Goal: Complete application form: Complete application form

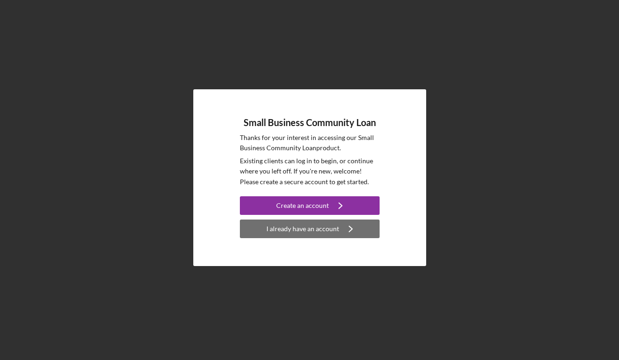
click at [307, 230] on div "I already have an account" at bounding box center [302, 229] width 73 height 19
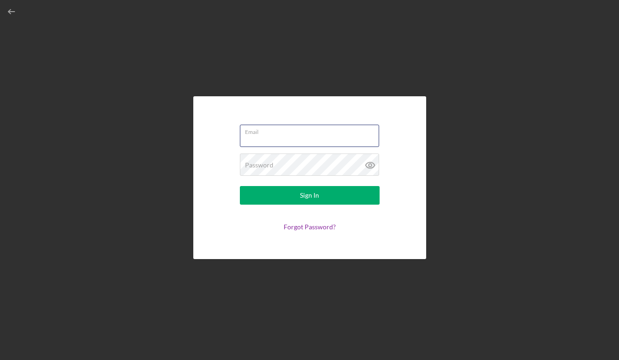
type input "[EMAIL_ADDRESS][DOMAIN_NAME]"
click at [309, 195] on button "Sign In" at bounding box center [310, 195] width 140 height 19
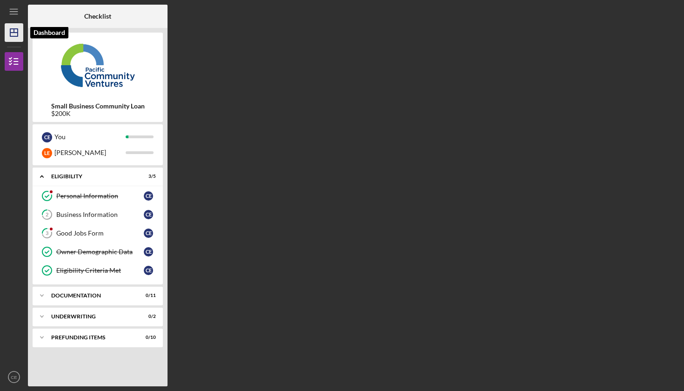
click at [11, 35] on icon "Icon/Dashboard" at bounding box center [13, 32] width 23 height 23
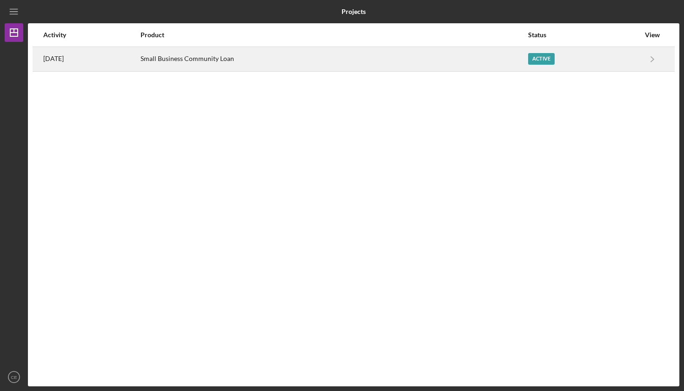
click at [240, 56] on div "Small Business Community Loan" at bounding box center [334, 58] width 387 height 23
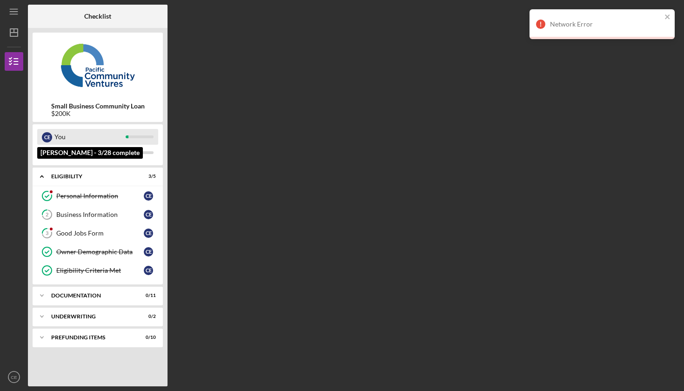
click at [92, 140] on div "You" at bounding box center [89, 137] width 71 height 16
click at [101, 138] on div "You" at bounding box center [89, 137] width 71 height 16
click at [100, 132] on div "You" at bounding box center [89, 137] width 71 height 16
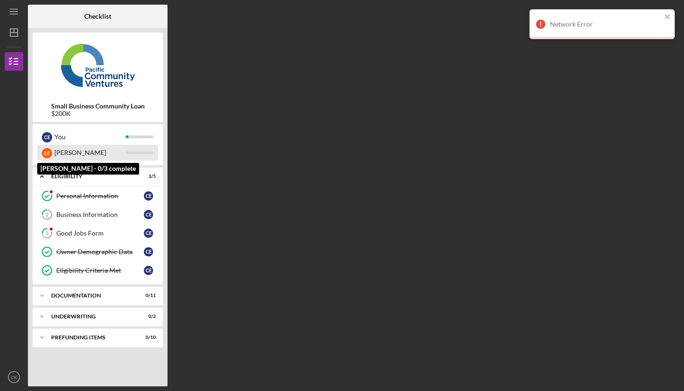
click at [98, 154] on div "[PERSON_NAME]" at bounding box center [89, 153] width 71 height 16
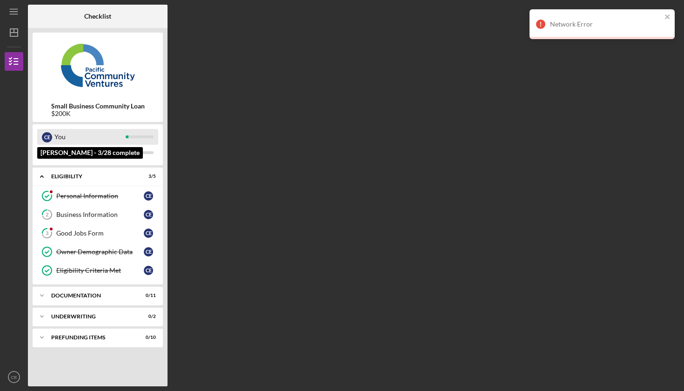
click at [80, 136] on div "You" at bounding box center [89, 137] width 71 height 16
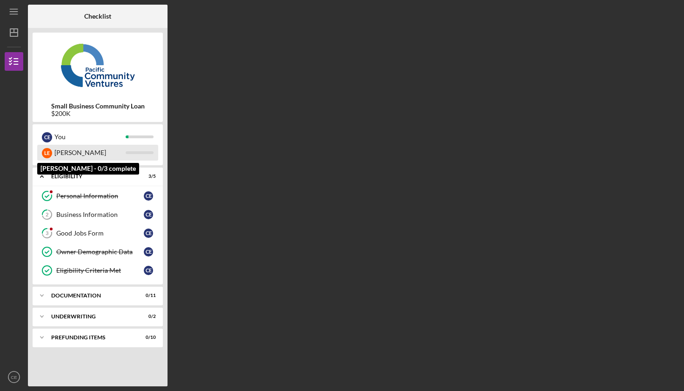
click at [77, 150] on div "[PERSON_NAME]" at bounding box center [89, 153] width 71 height 16
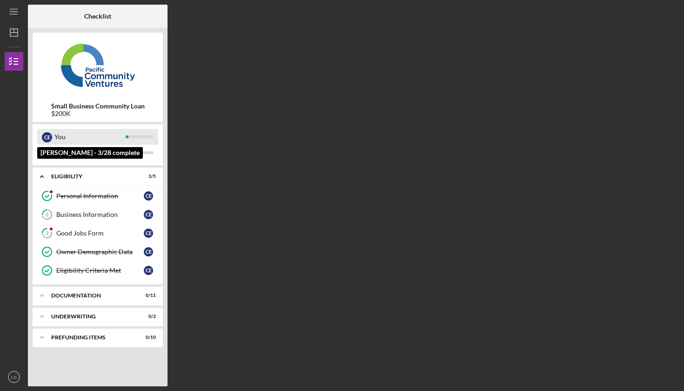
click at [64, 132] on div "You" at bounding box center [89, 137] width 71 height 16
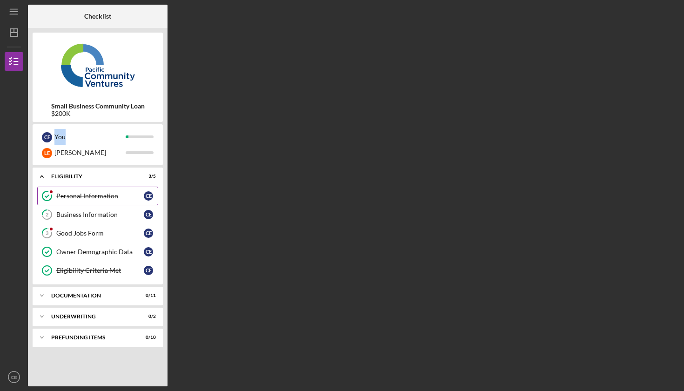
click at [83, 196] on div "Personal Information" at bounding box center [100, 195] width 88 height 7
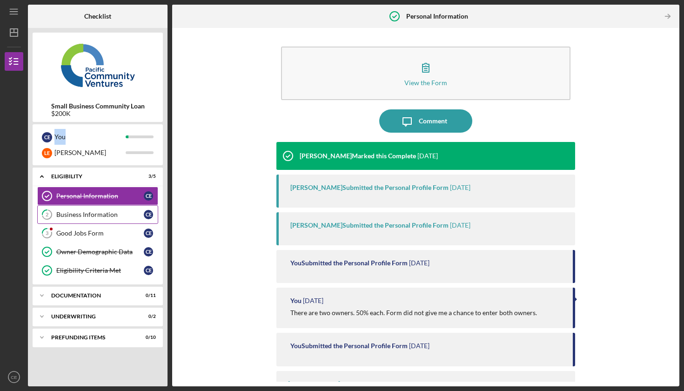
click at [77, 212] on div "Business Information" at bounding box center [100, 214] width 88 height 7
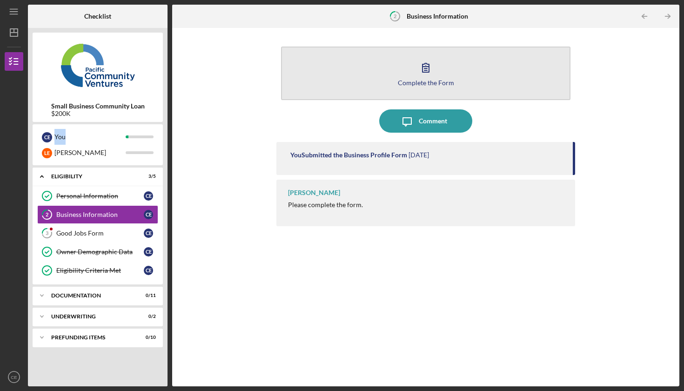
click at [410, 84] on div "Complete the Form" at bounding box center [426, 82] width 56 height 7
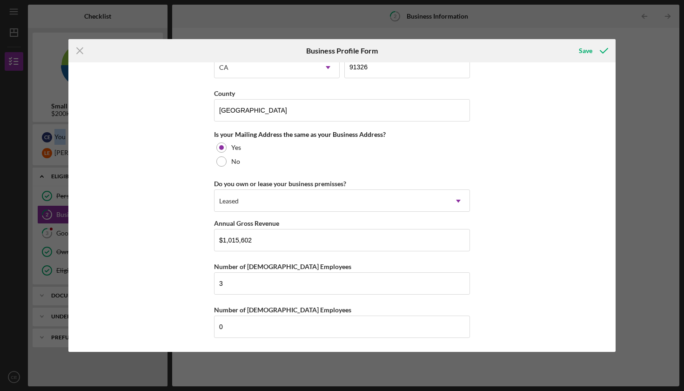
scroll to position [796, 0]
click at [77, 51] on icon "Icon/Menu Close" at bounding box center [79, 50] width 23 height 23
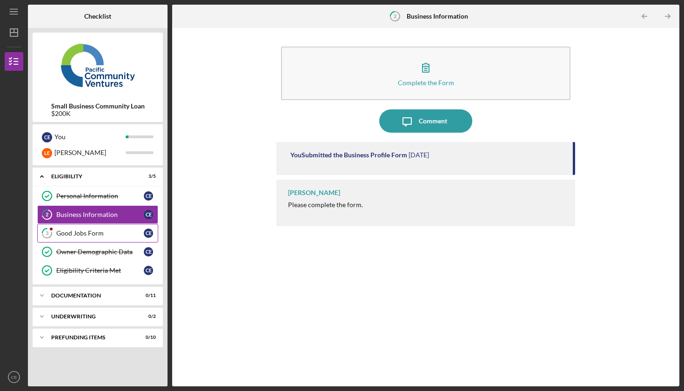
click at [101, 235] on div "Good Jobs Form" at bounding box center [100, 232] width 88 height 7
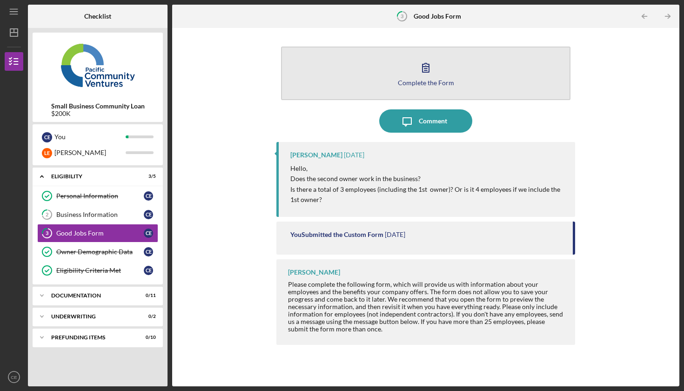
click at [422, 76] on icon "button" at bounding box center [425, 67] width 23 height 23
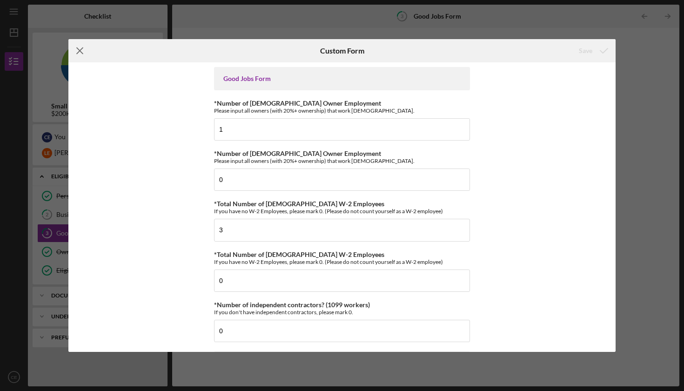
click at [80, 50] on icon "Icon/Menu Close" at bounding box center [79, 50] width 23 height 23
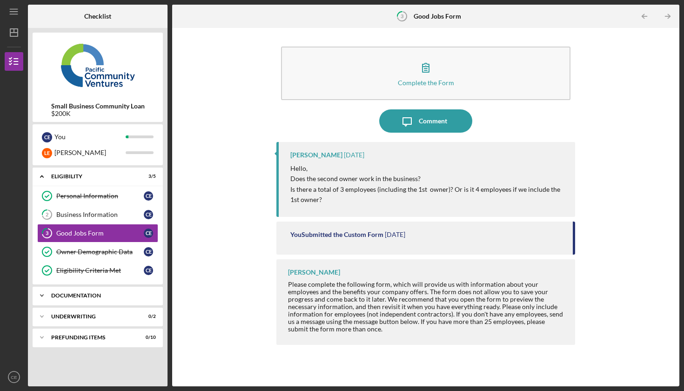
click at [89, 293] on div "Documentation" at bounding box center [101, 296] width 100 height 6
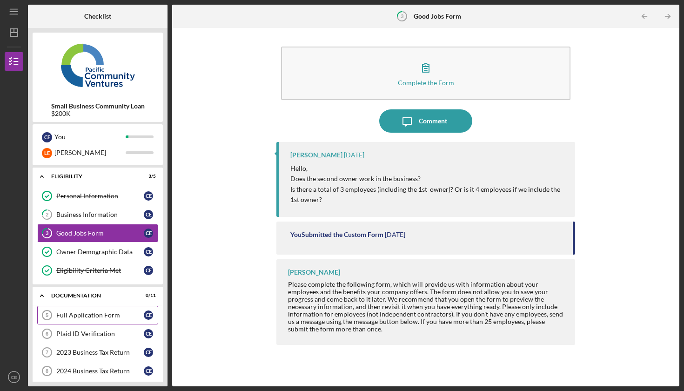
click at [98, 314] on div "Full Application Form" at bounding box center [100, 314] width 88 height 7
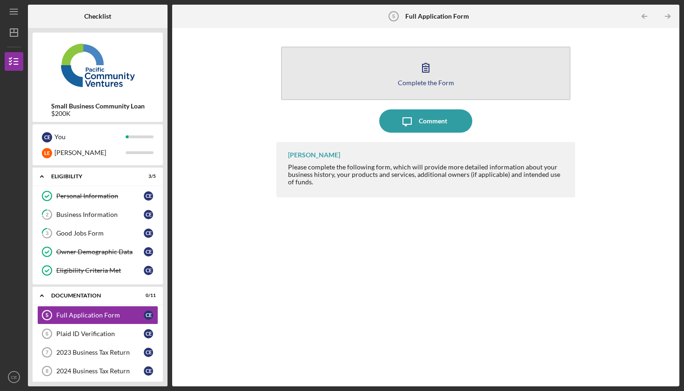
click at [428, 76] on icon "button" at bounding box center [425, 67] width 23 height 23
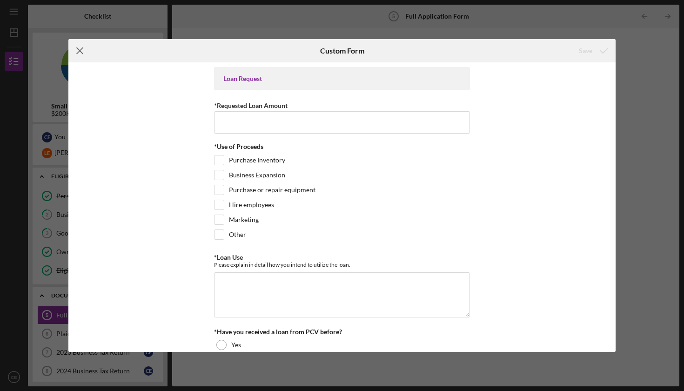
click at [77, 53] on line at bounding box center [80, 51] width 6 height 6
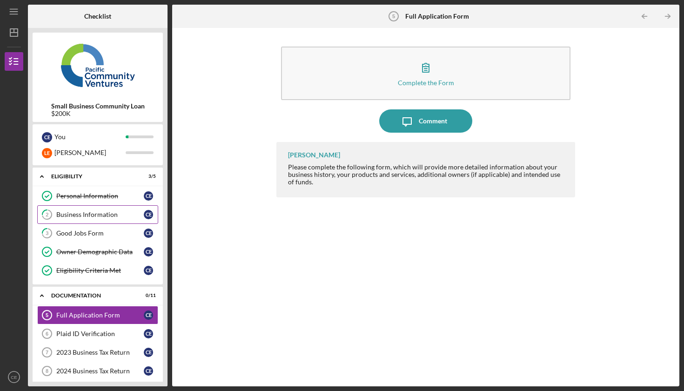
click at [83, 209] on link "2 Business Information C E" at bounding box center [97, 214] width 121 height 19
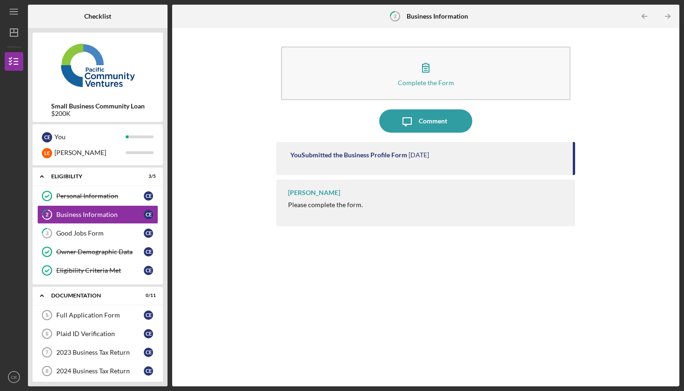
click at [330, 202] on div "Please complete the form." at bounding box center [325, 204] width 75 height 7
click at [400, 153] on div "You Submitted the Business Profile Form" at bounding box center [348, 154] width 117 height 7
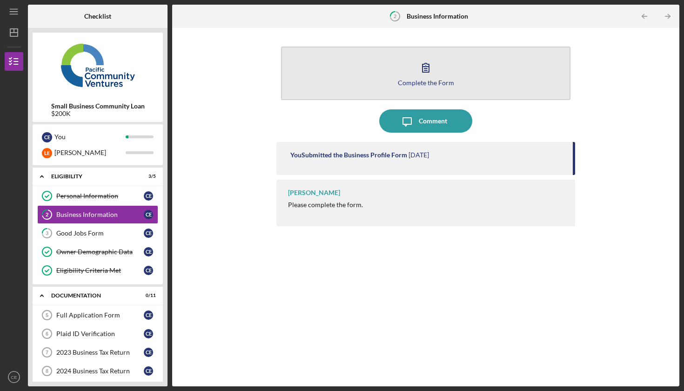
click at [417, 70] on icon "button" at bounding box center [425, 67] width 23 height 23
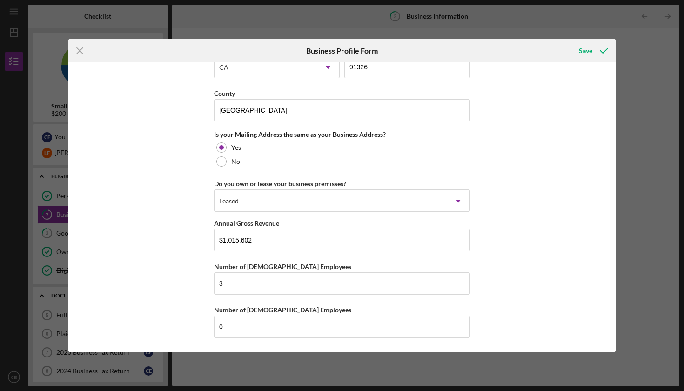
scroll to position [796, 0]
click at [78, 51] on icon "Icon/Menu Close" at bounding box center [79, 50] width 23 height 23
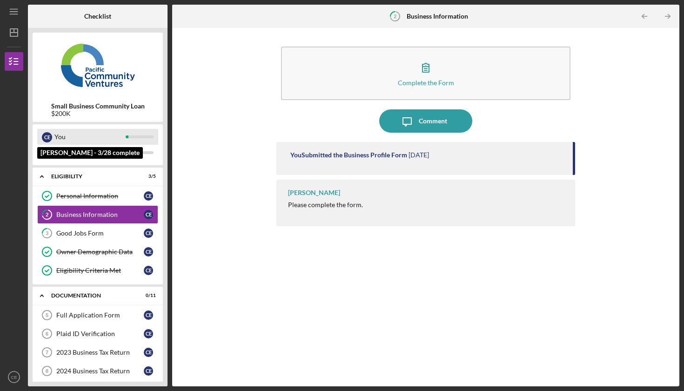
click at [87, 130] on div "You" at bounding box center [89, 137] width 71 height 16
click at [87, 137] on div "You" at bounding box center [89, 137] width 71 height 16
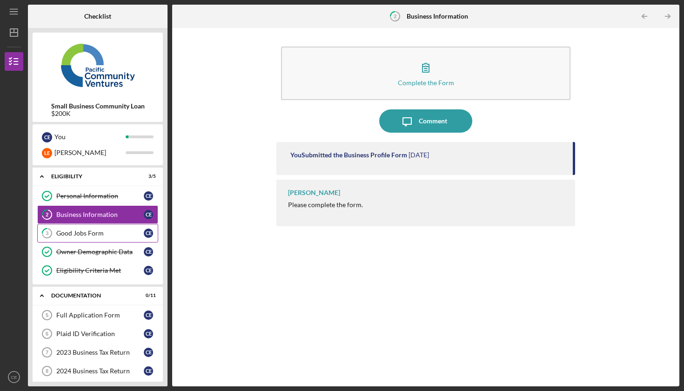
click at [104, 235] on div "Good Jobs Form" at bounding box center [100, 232] width 88 height 7
